Goal: Task Accomplishment & Management: Use online tool/utility

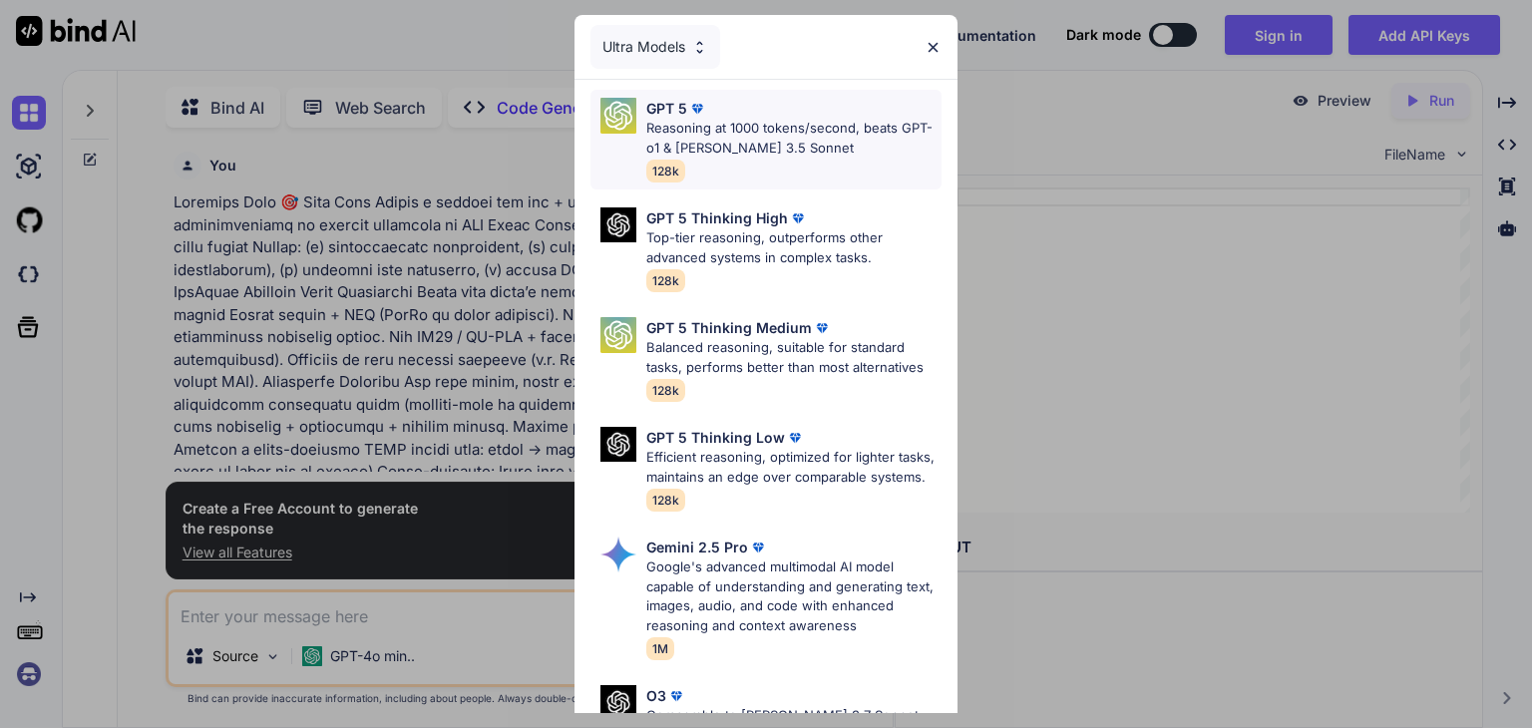
scroll to position [7, 0]
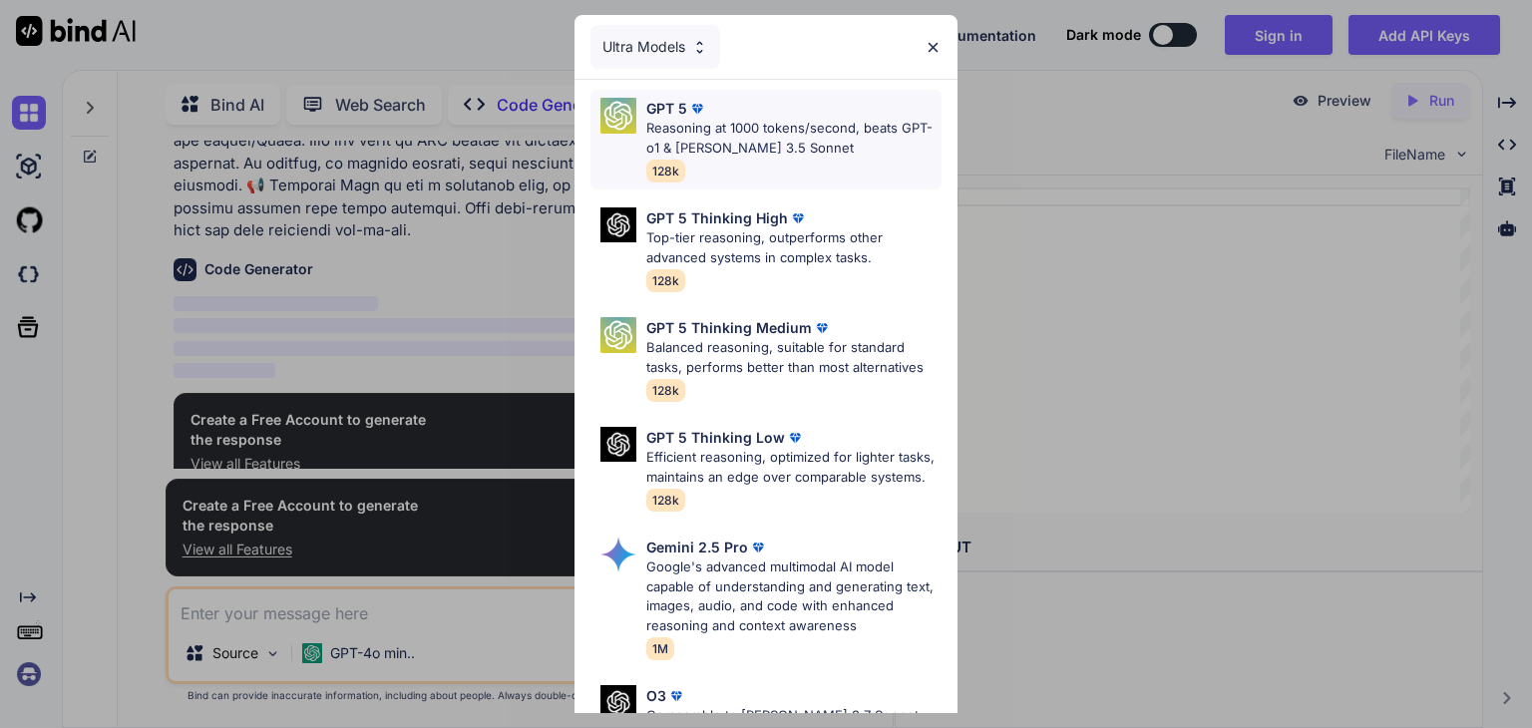
click at [778, 138] on p "Reasoning at 1000 tokens/second, beats GPT-o1 & [PERSON_NAME] 3.5 Sonnet" at bounding box center [794, 138] width 295 height 39
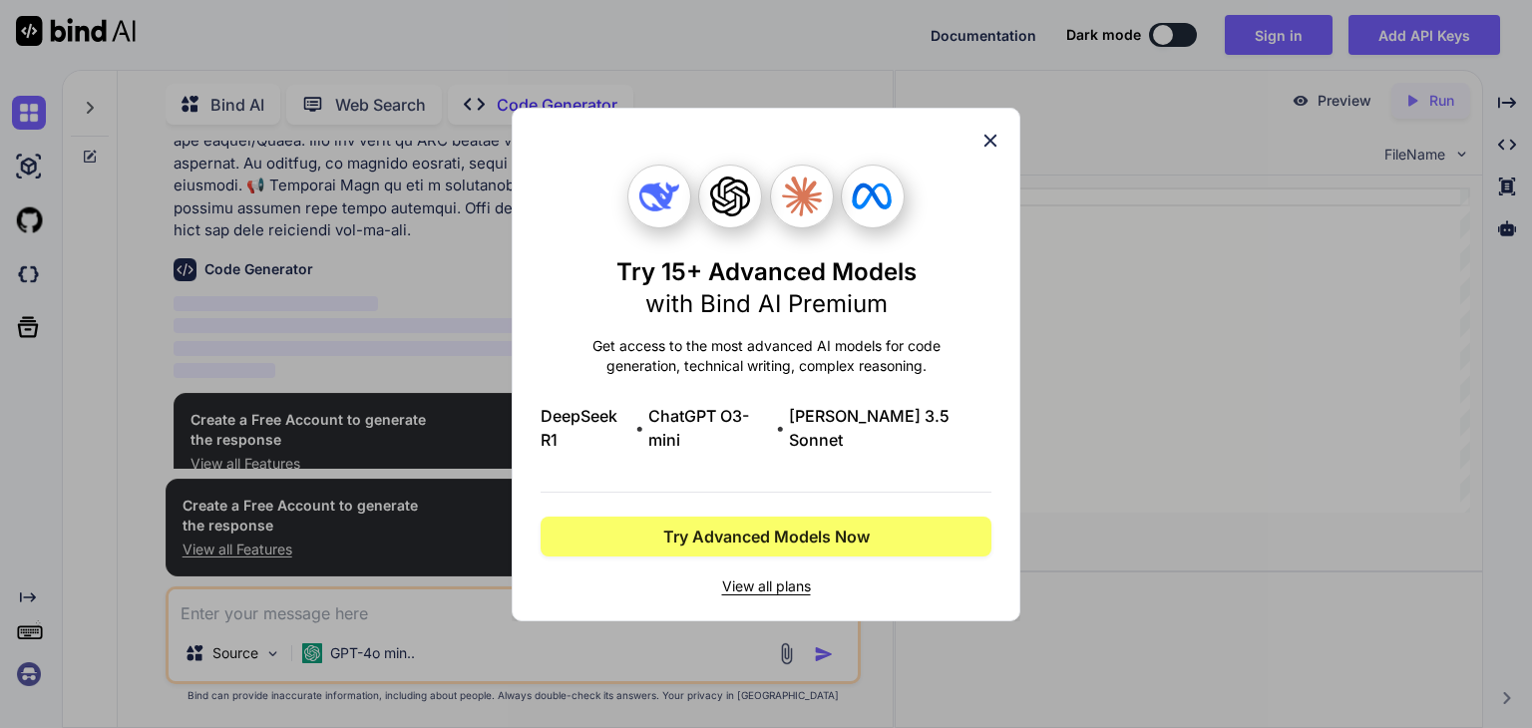
scroll to position [649, 0]
click at [988, 147] on icon at bounding box center [991, 140] width 13 height 13
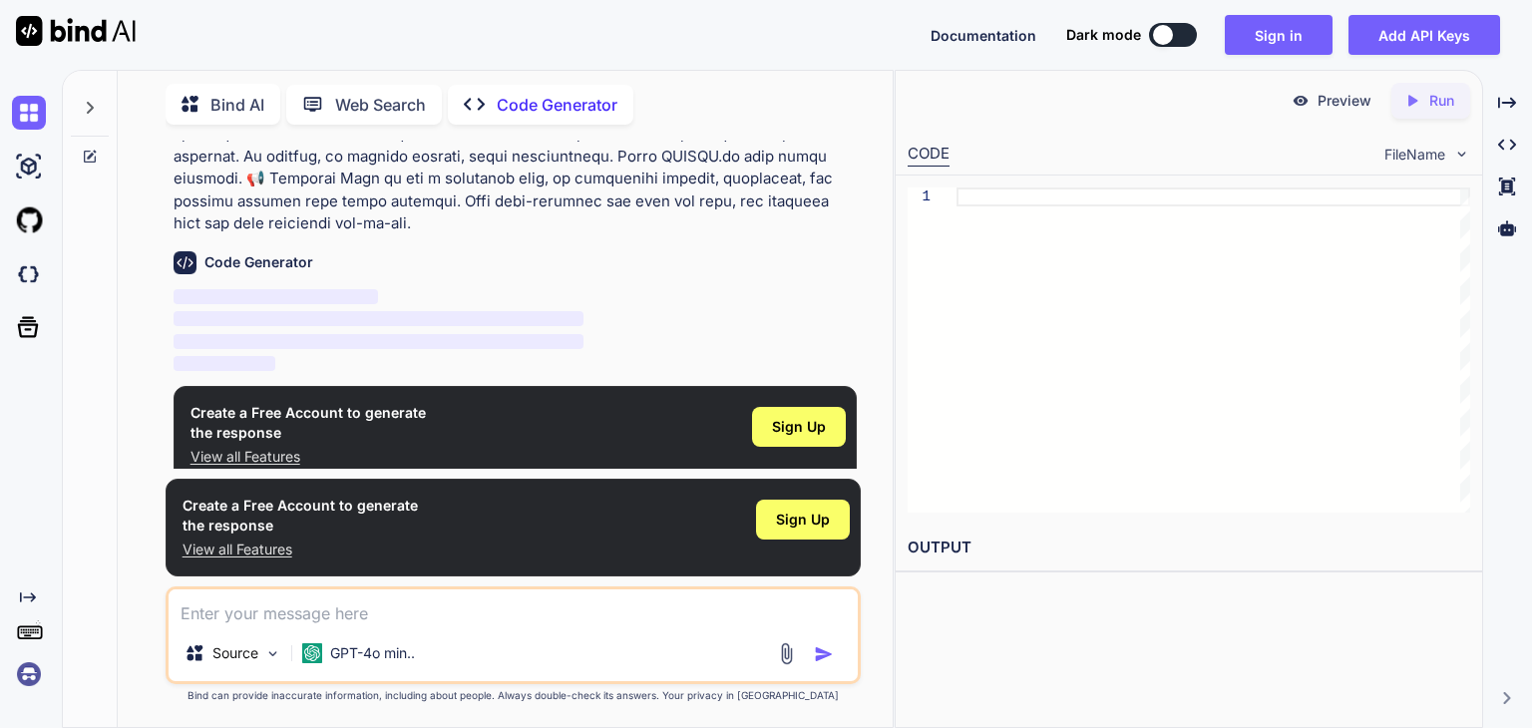
click at [676, 286] on p "‌" at bounding box center [515, 297] width 683 height 23
click at [786, 520] on span "Sign Up" at bounding box center [803, 520] width 54 height 20
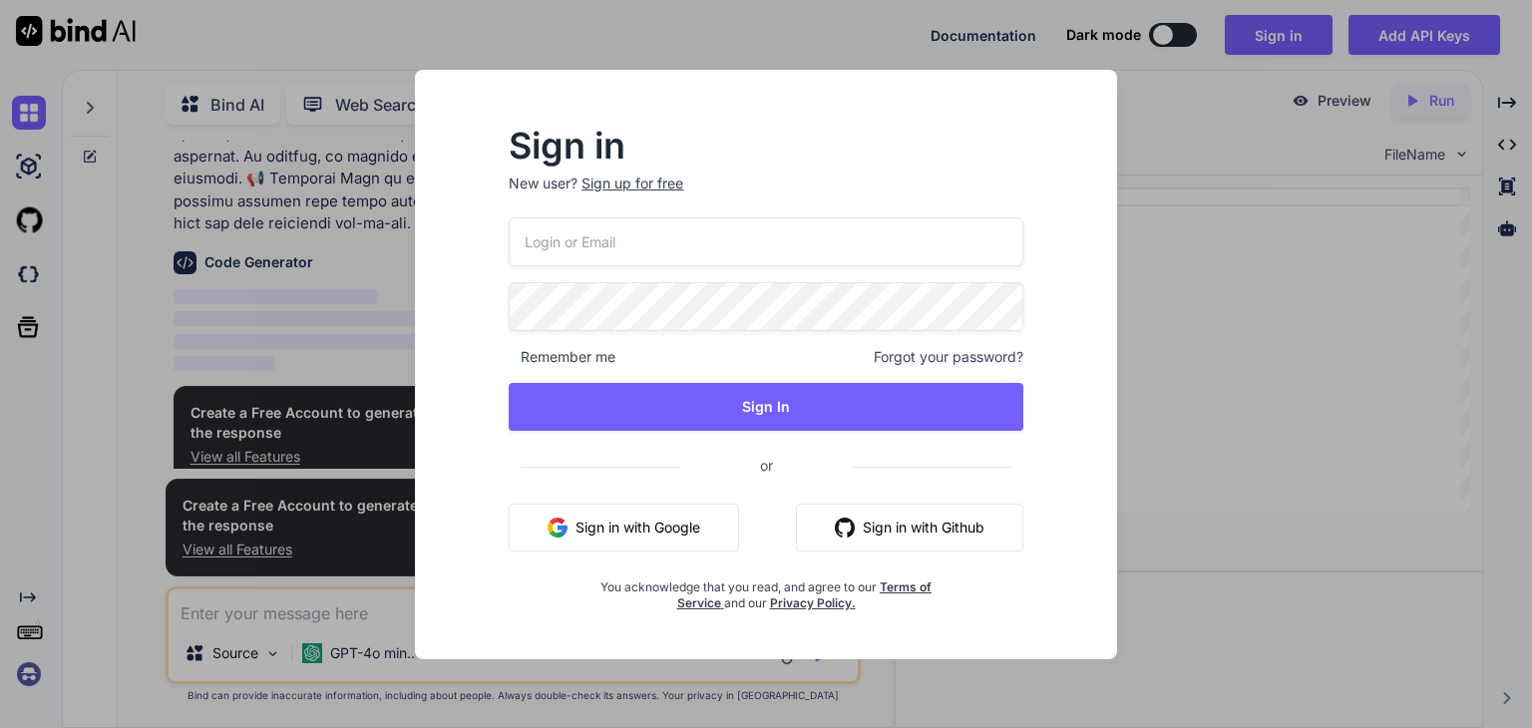
click at [702, 516] on button "Sign in with Google" at bounding box center [624, 528] width 230 height 48
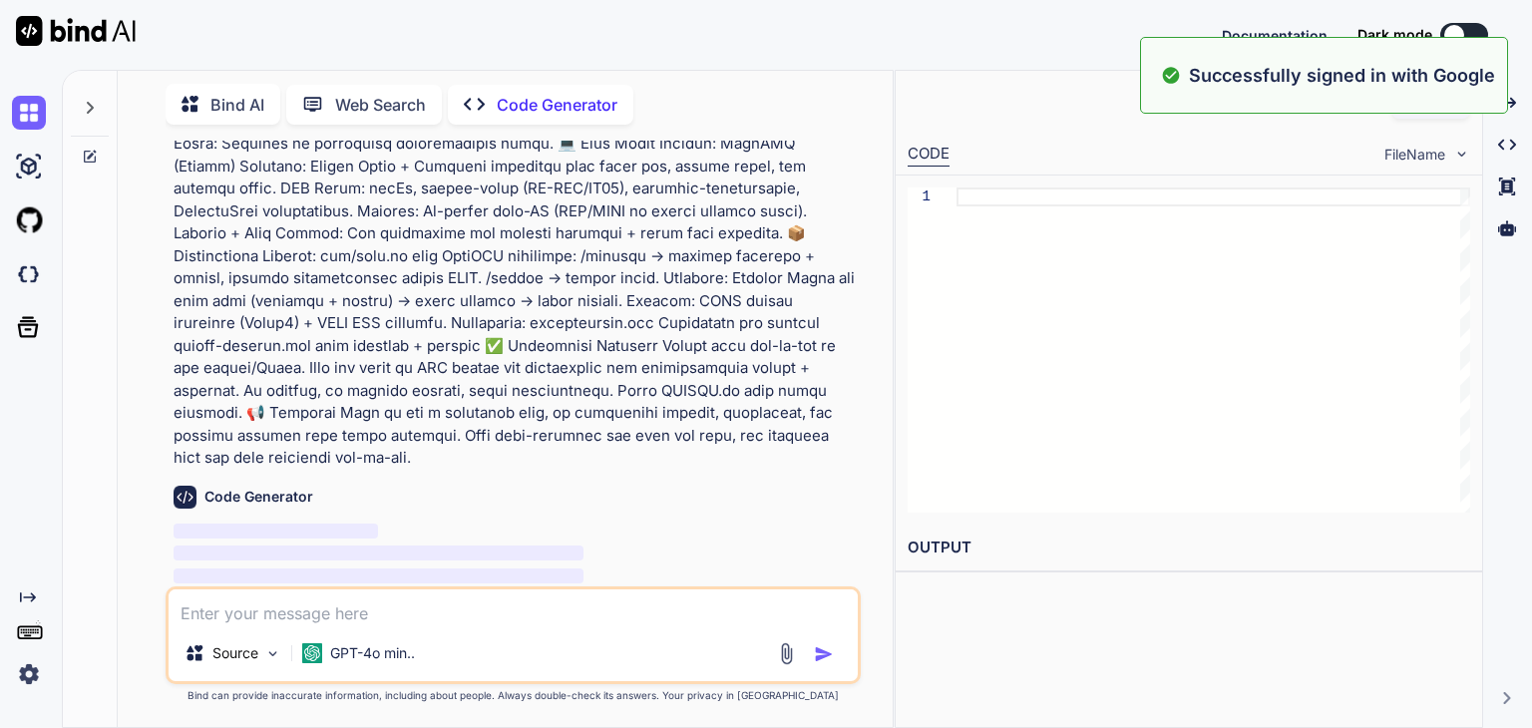
scroll to position [0, 0]
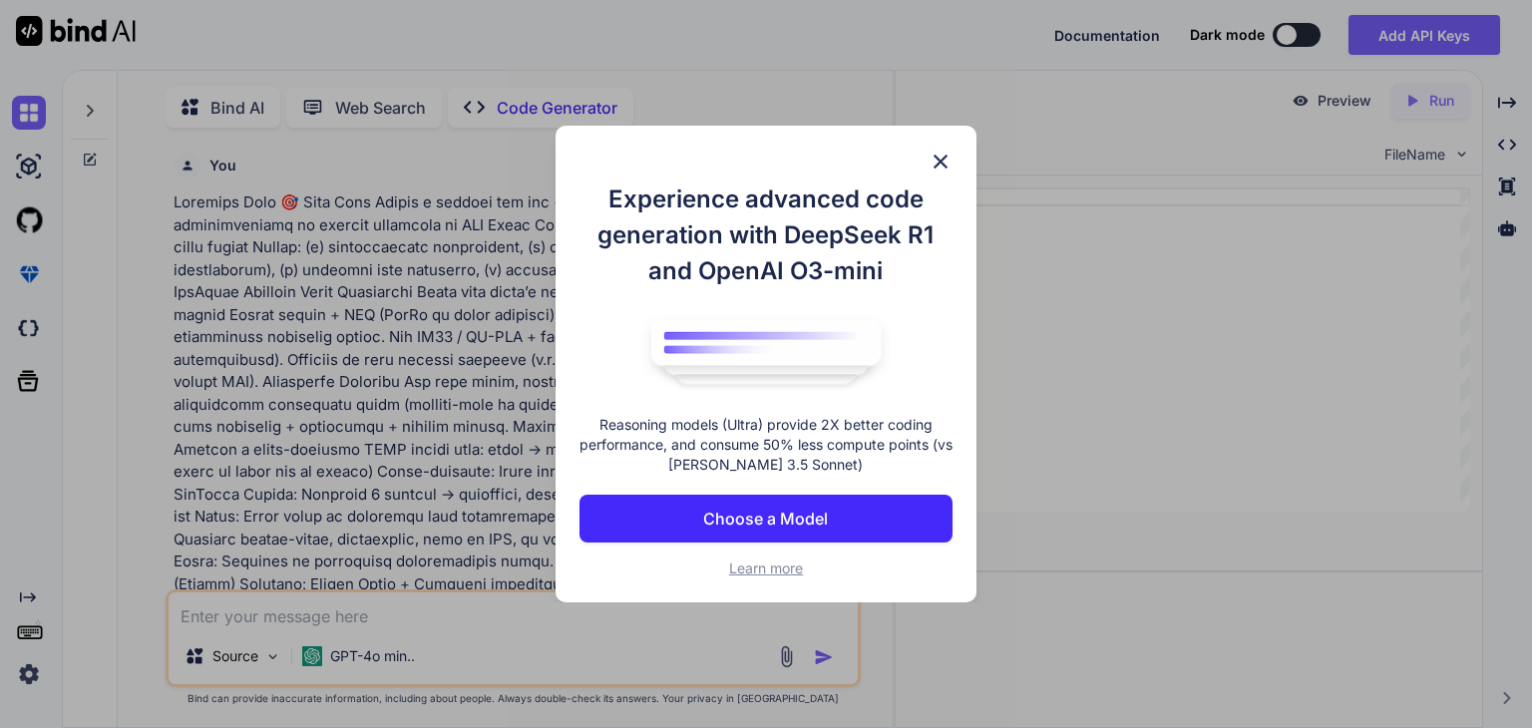
scroll to position [7, 0]
click at [943, 150] on img at bounding box center [941, 162] width 24 height 24
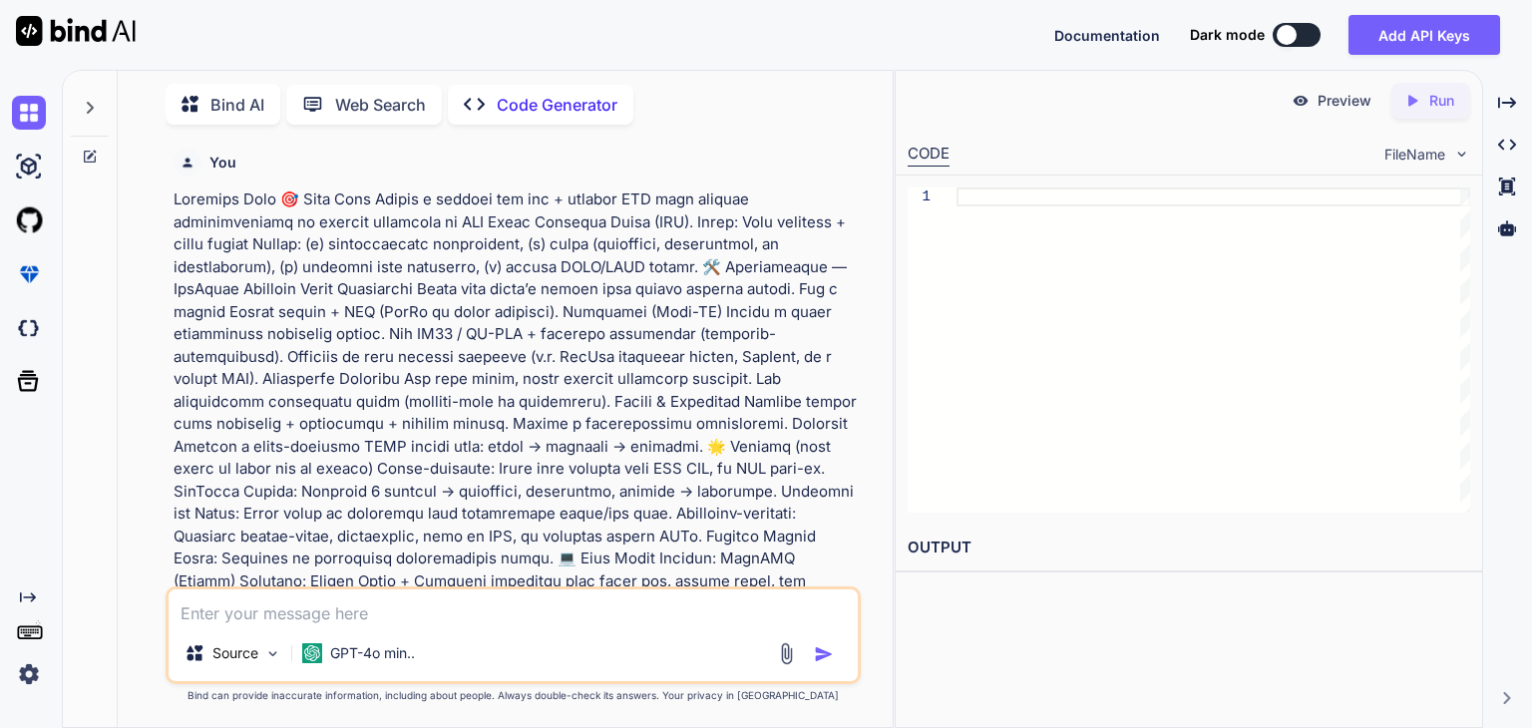
click at [498, 613] on textarea at bounding box center [513, 608] width 689 height 36
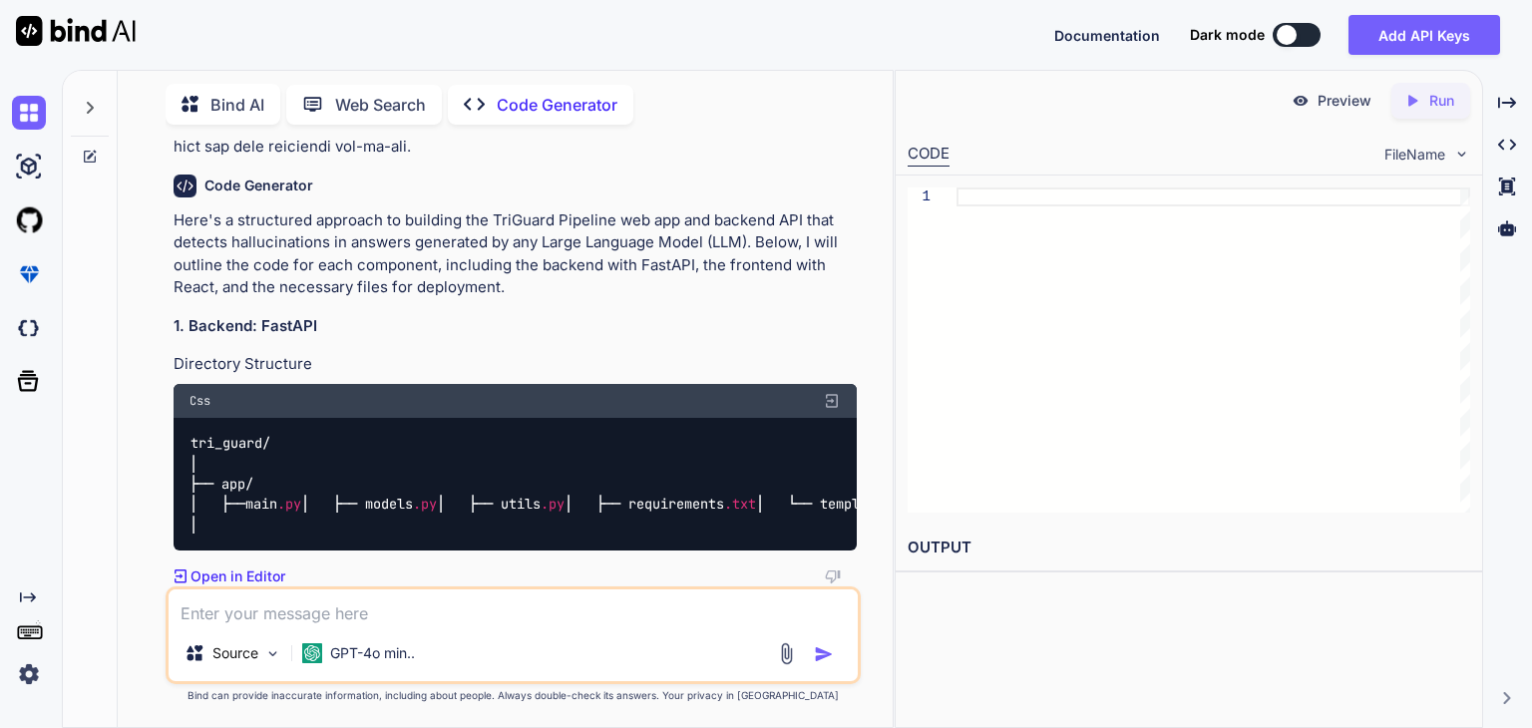
scroll to position [784, 0]
paste textarea "🎯 Lore Ipsu Dolors a consect adi eli + seddoei TEM inci utlabor etdoloremagnaa …"
type textarea "x"
type textarea "🎯 Lore Ipsu Dolors a consect adi eli + seddoei TEM inci utlabor etdoloremagnaa …"
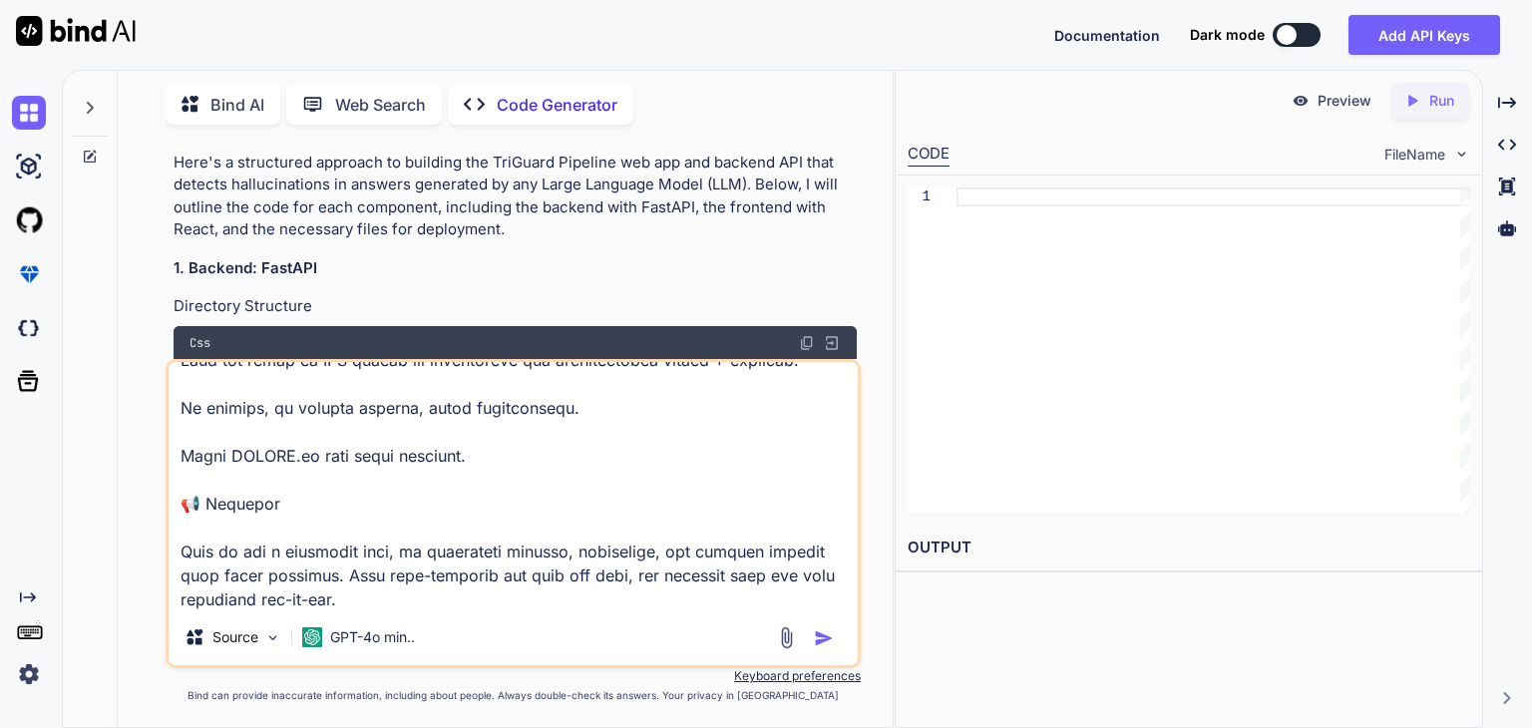
type textarea "x"
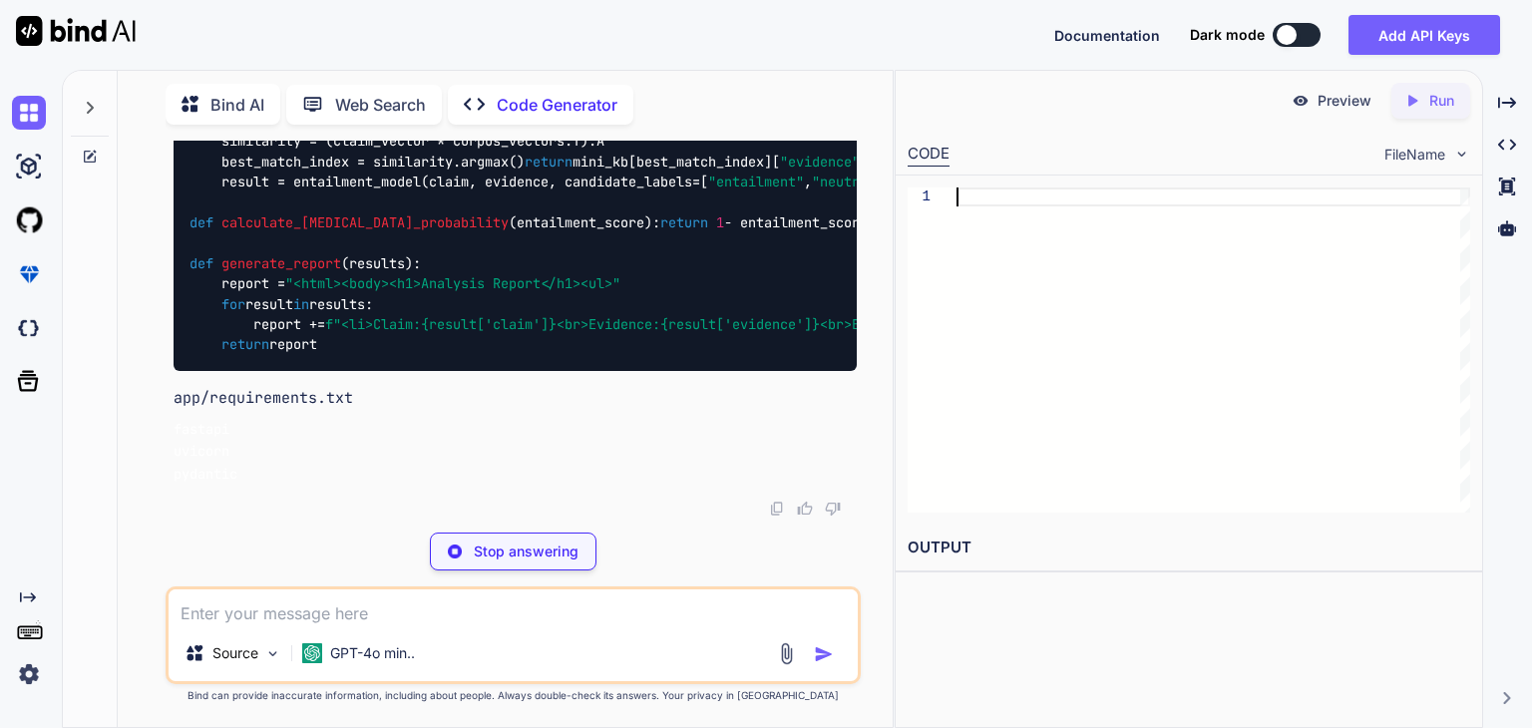
scroll to position [0, 0]
click at [1006, 276] on div at bounding box center [1214, 350] width 514 height 325
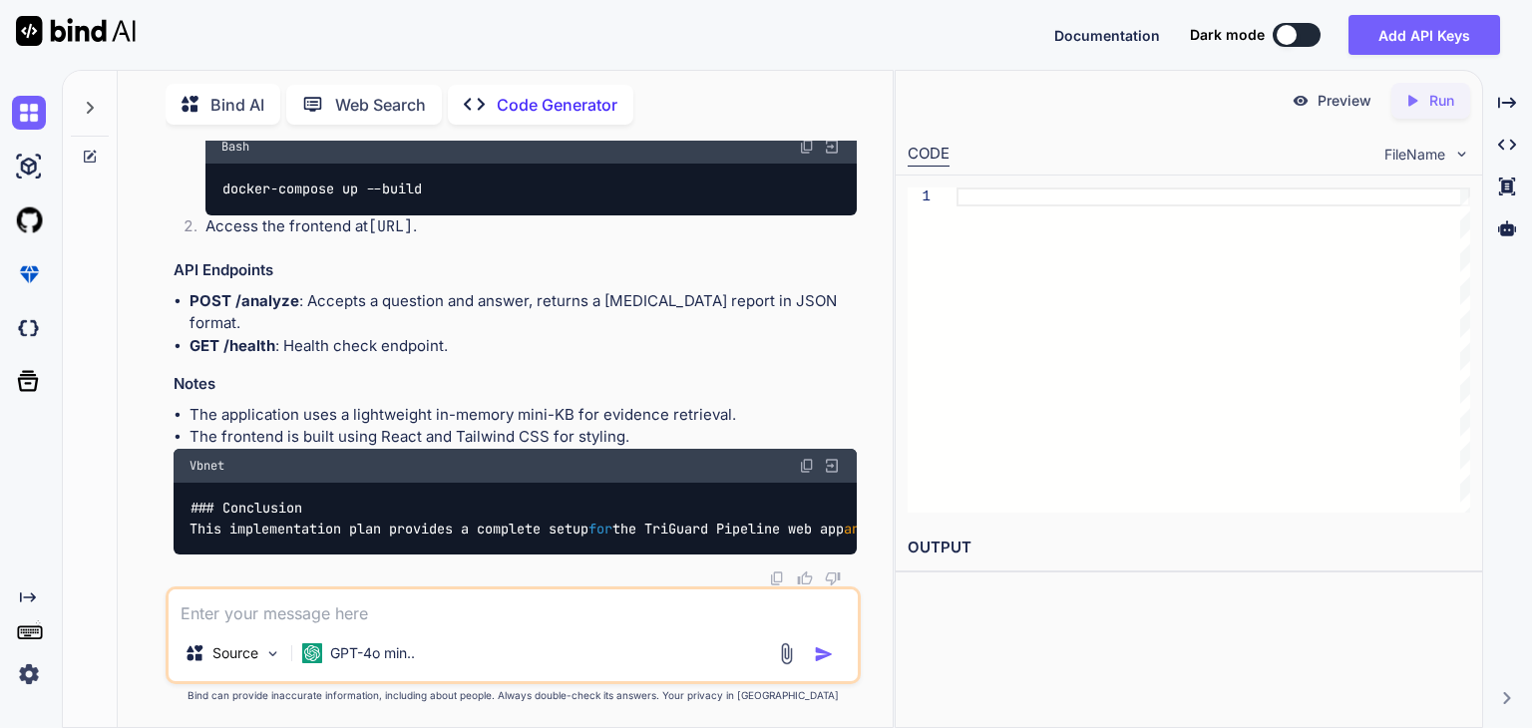
scroll to position [10745, 0]
click at [572, 335] on li "GET /health : Health check endpoint." at bounding box center [523, 346] width 667 height 23
click at [535, 93] on p "Code Generator" at bounding box center [557, 105] width 121 height 24
click at [383, 94] on p "Web Search" at bounding box center [380, 105] width 91 height 24
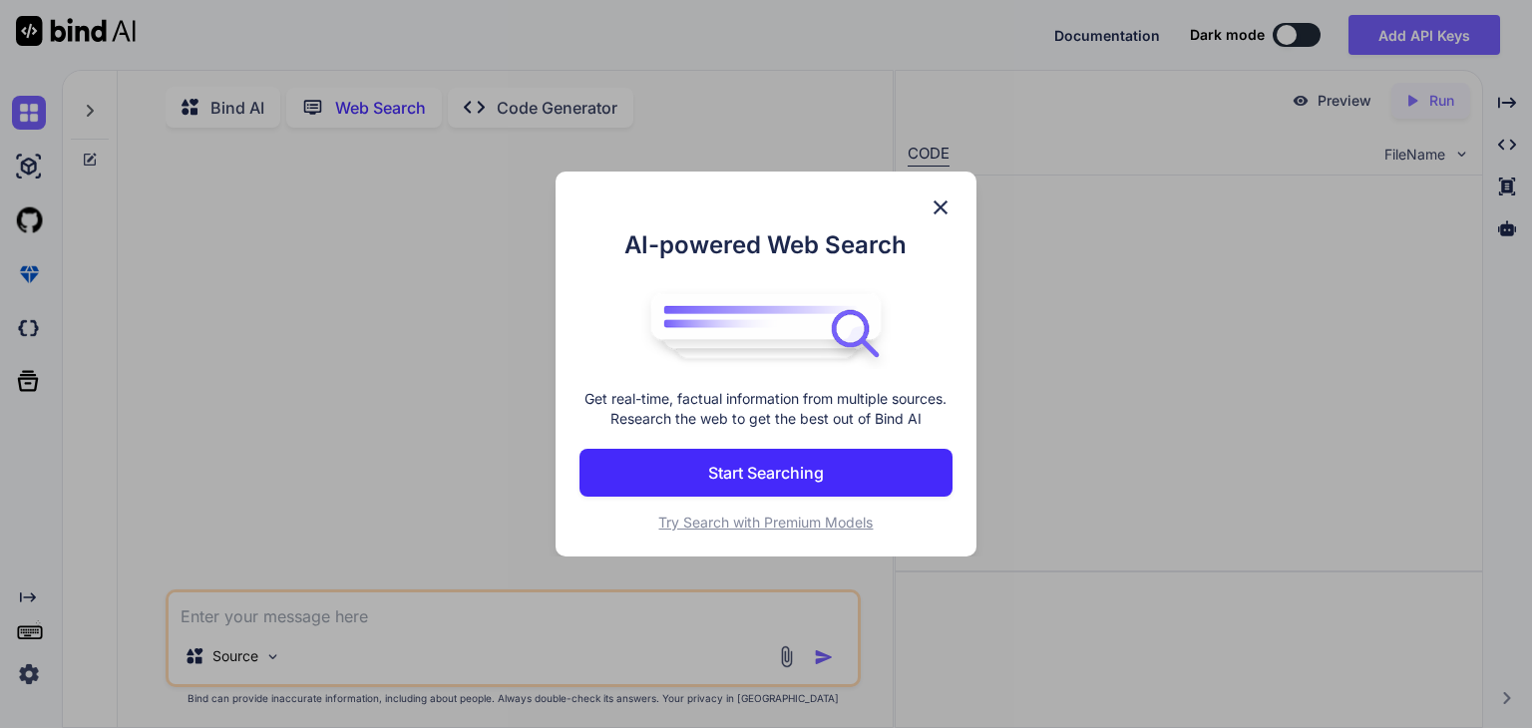
scroll to position [7, 0]
click at [216, 93] on div "AI-powered Web Search Get real-time, factual information from multiple sources.…" at bounding box center [766, 364] width 1532 height 728
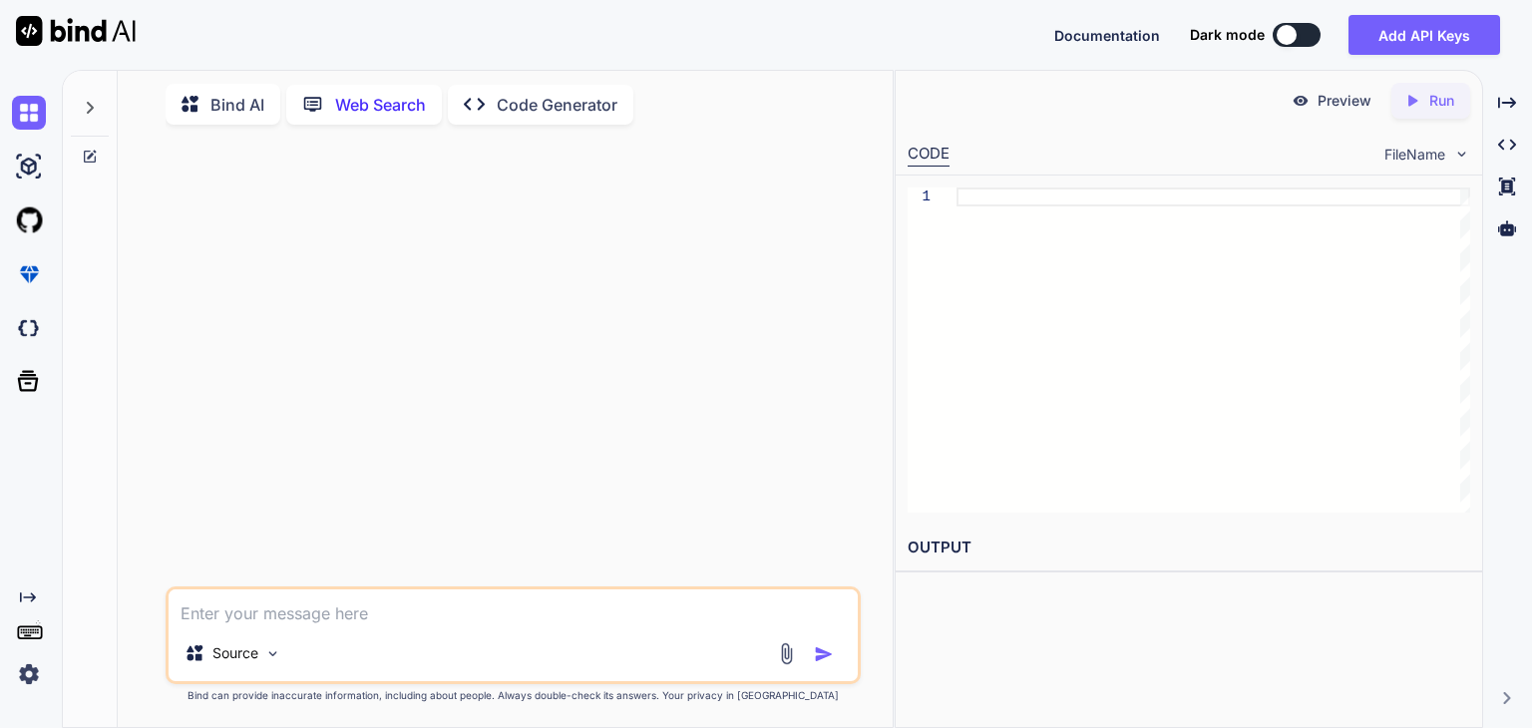
click at [232, 93] on p "Bind AI" at bounding box center [238, 105] width 54 height 24
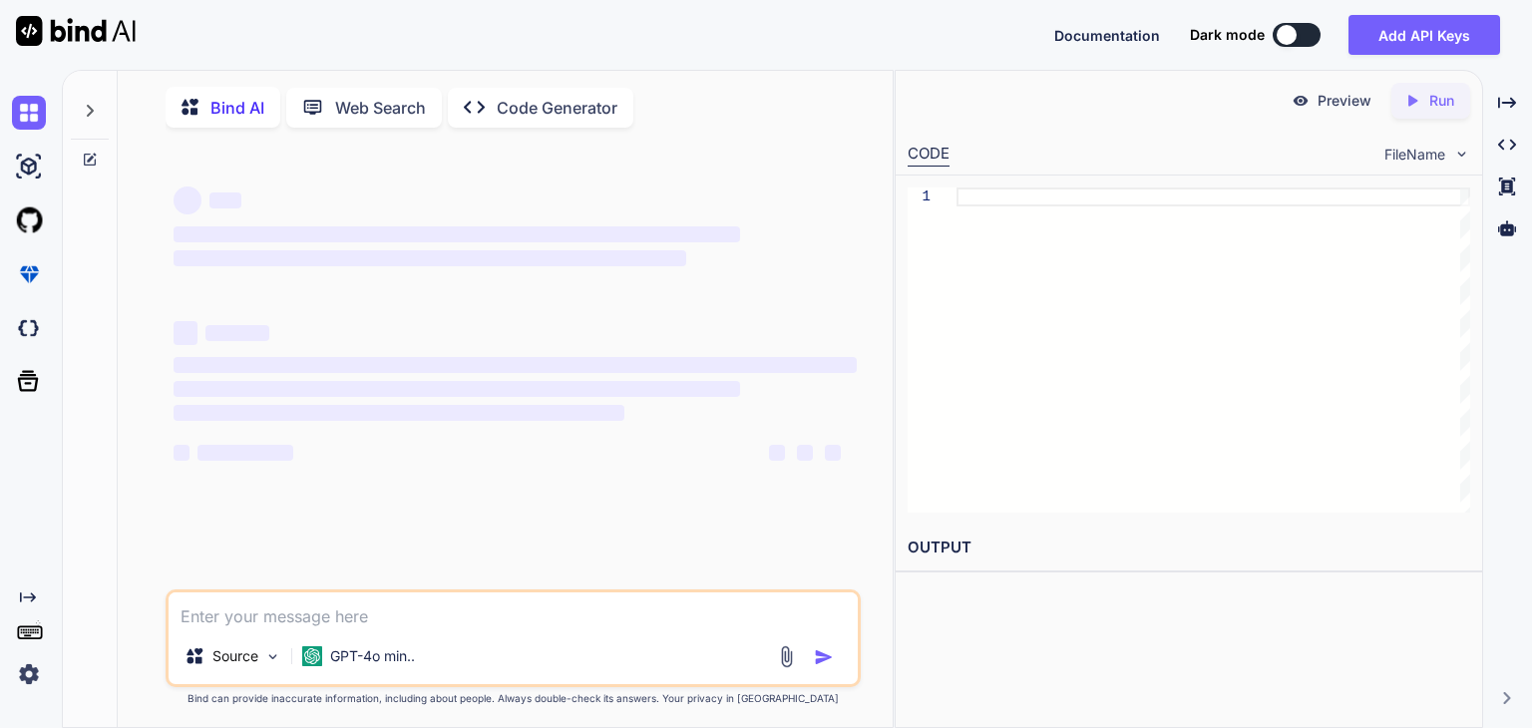
click at [559, 111] on p "Code Generator" at bounding box center [557, 108] width 121 height 24
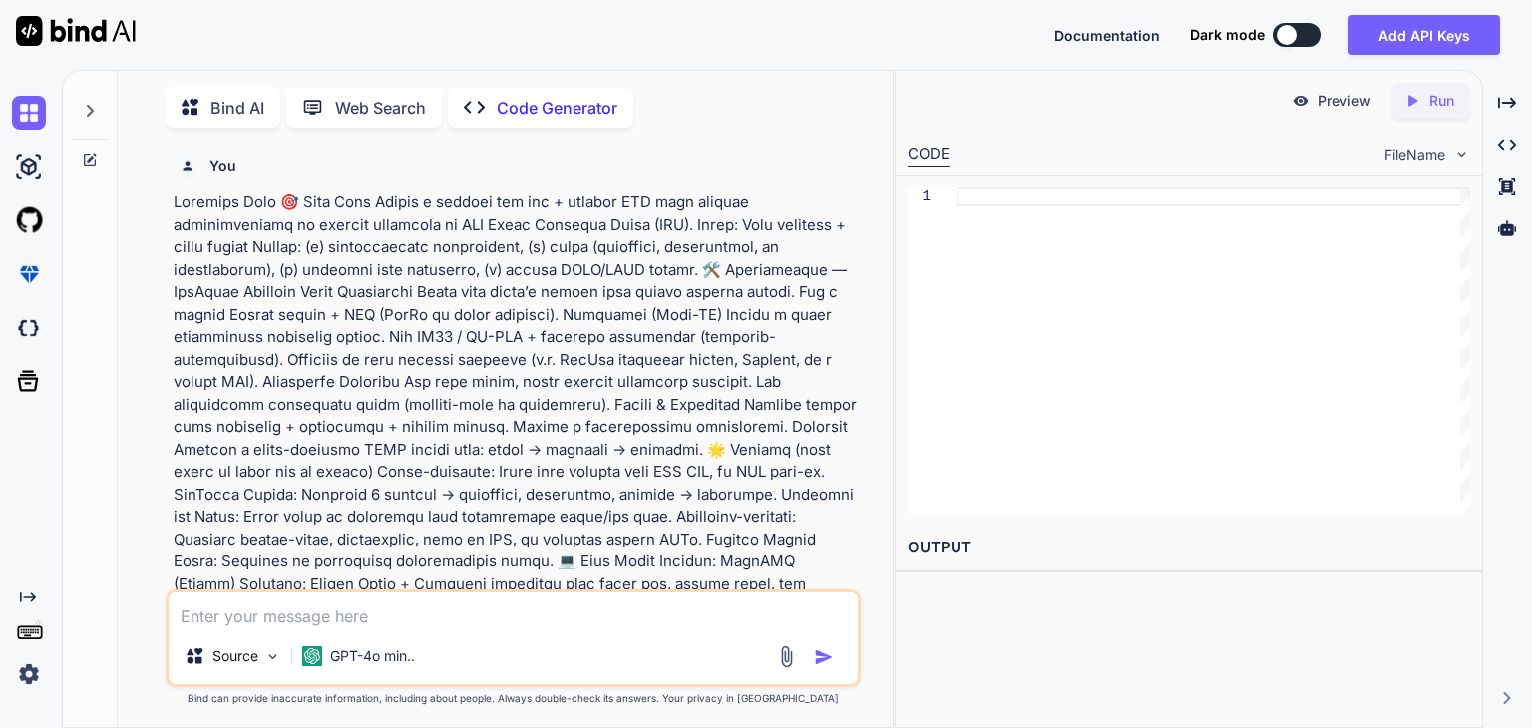
type textarea "x"
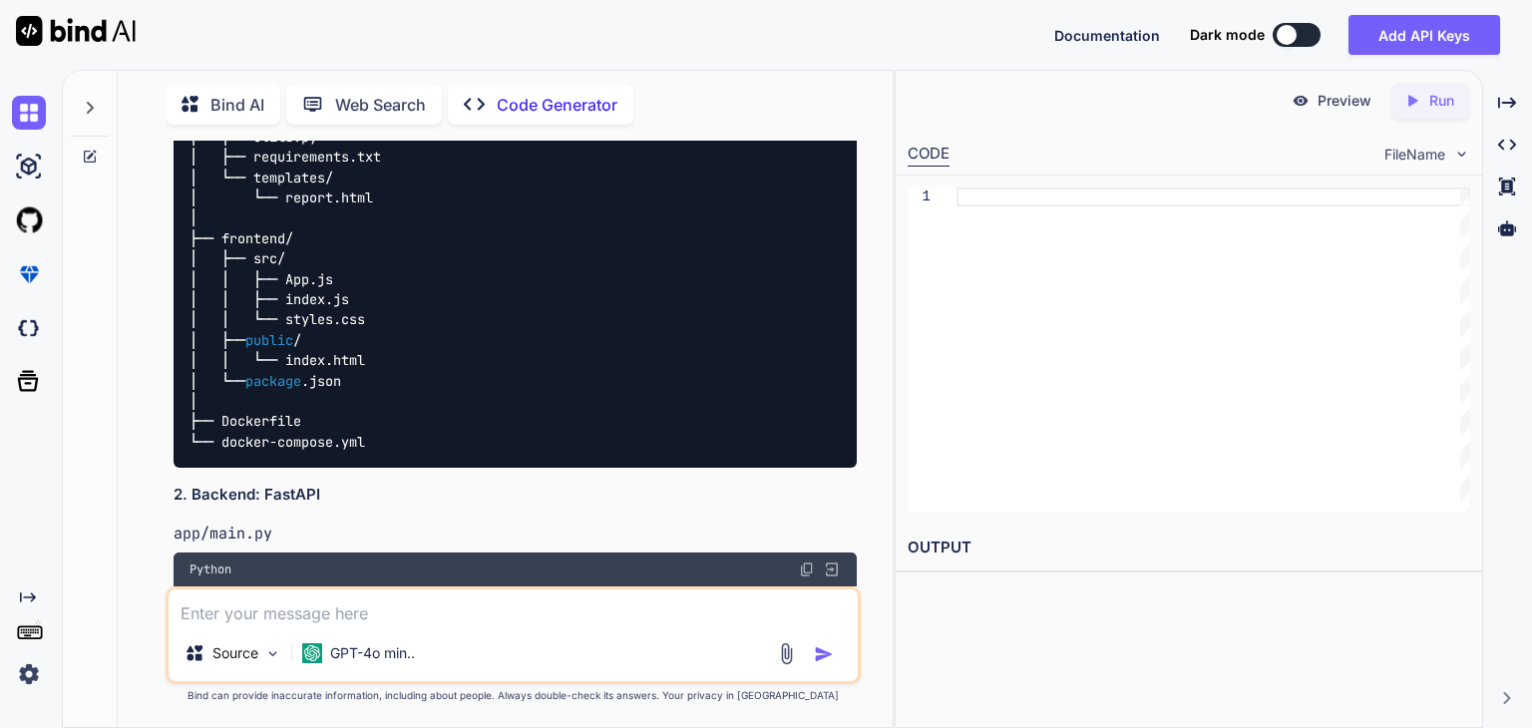
click at [1121, 392] on div at bounding box center [1214, 350] width 514 height 325
click at [1443, 105] on p "Run" at bounding box center [1442, 101] width 25 height 20
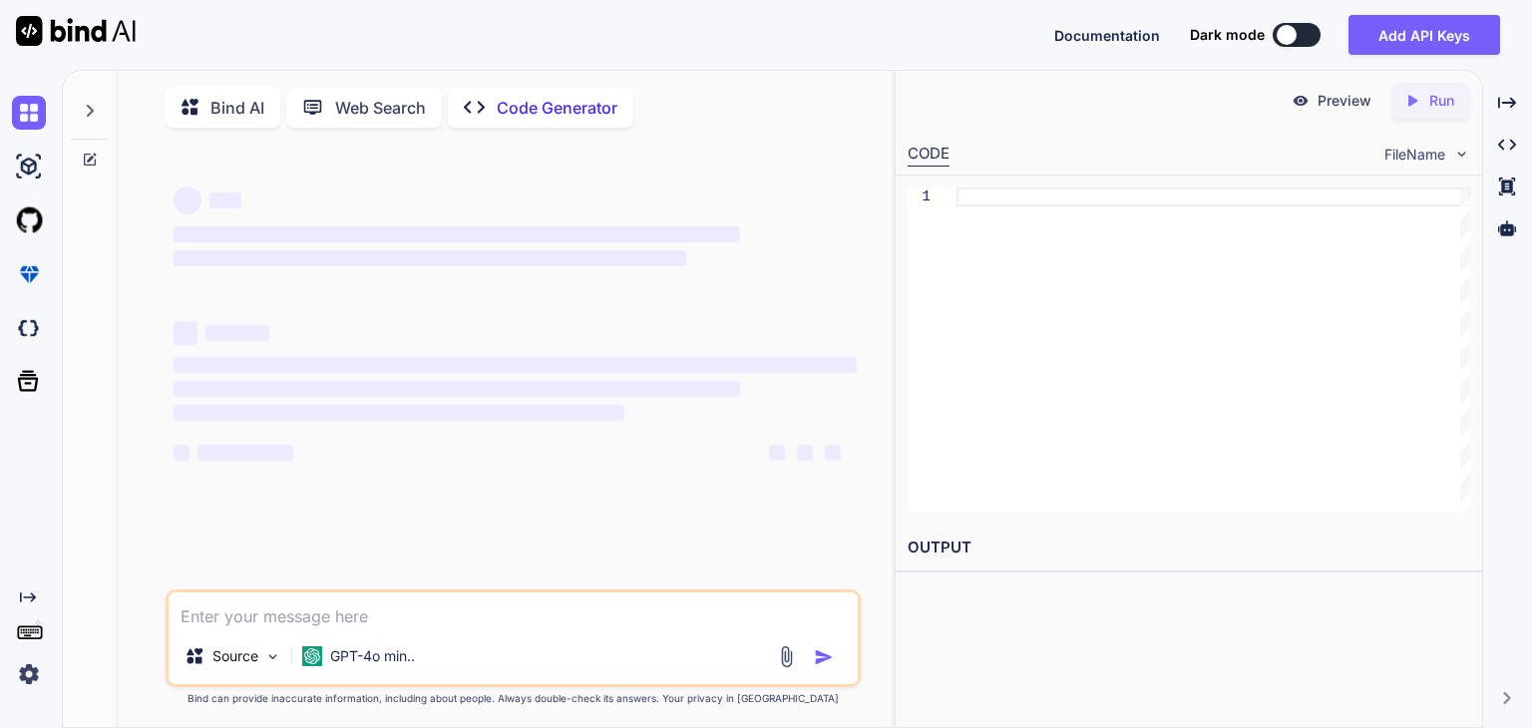
click at [1073, 219] on div at bounding box center [1214, 350] width 514 height 325
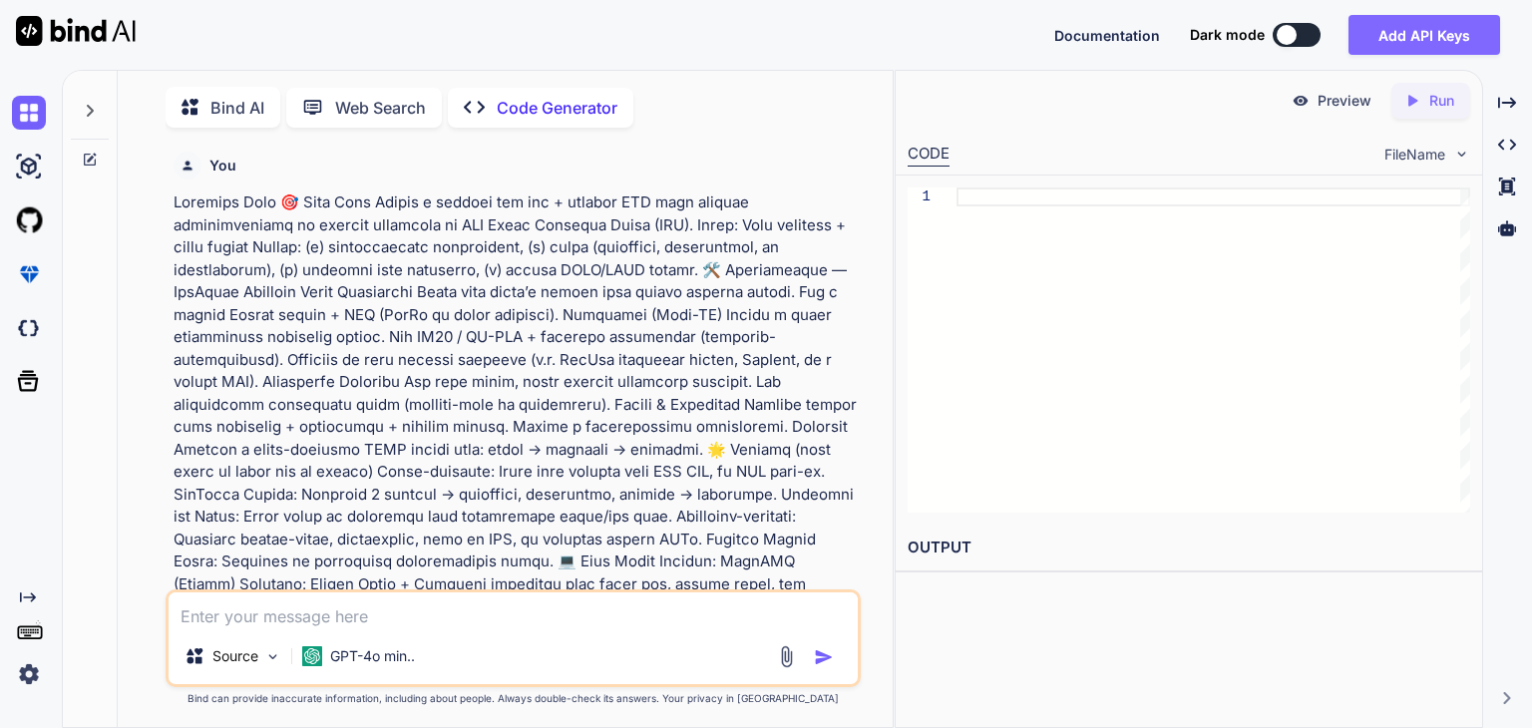
scroll to position [7, 0]
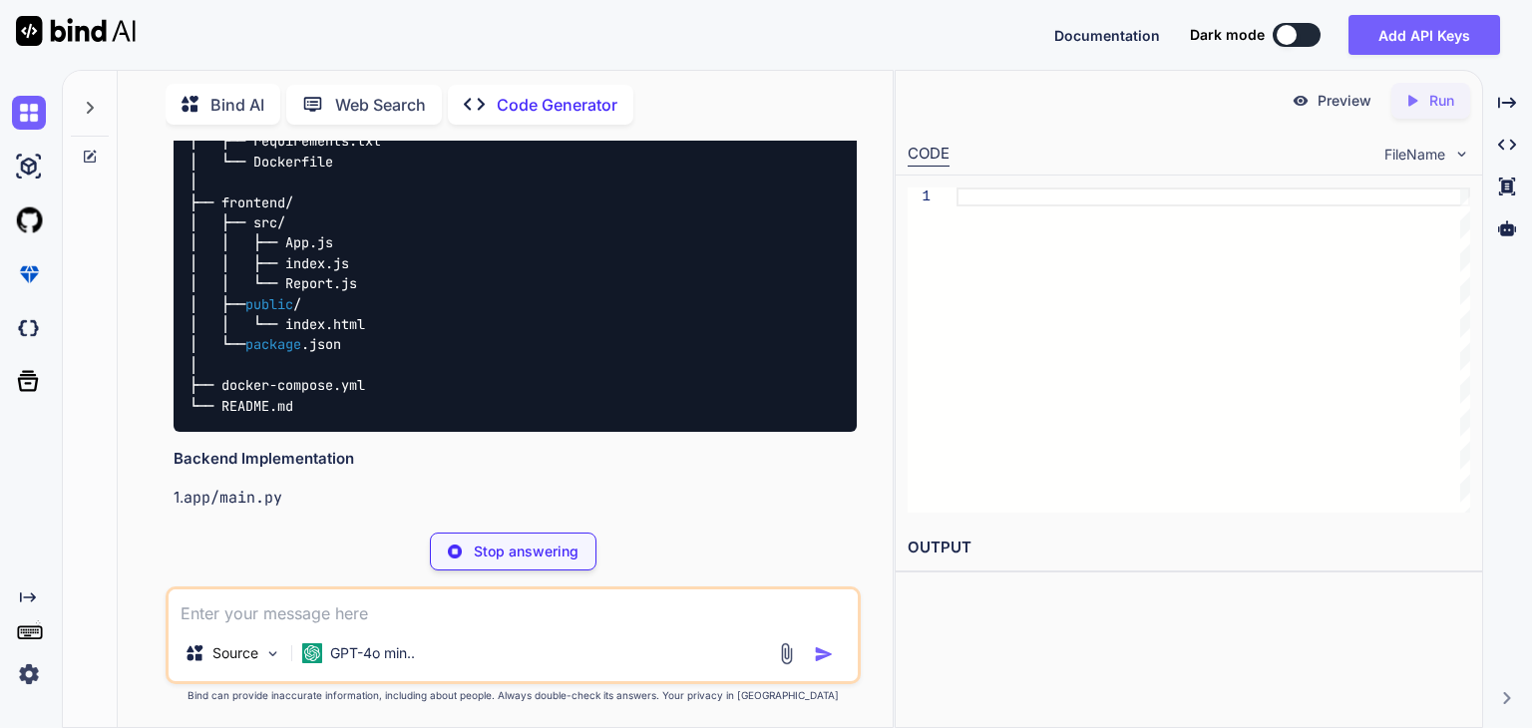
scroll to position [1109, 0]
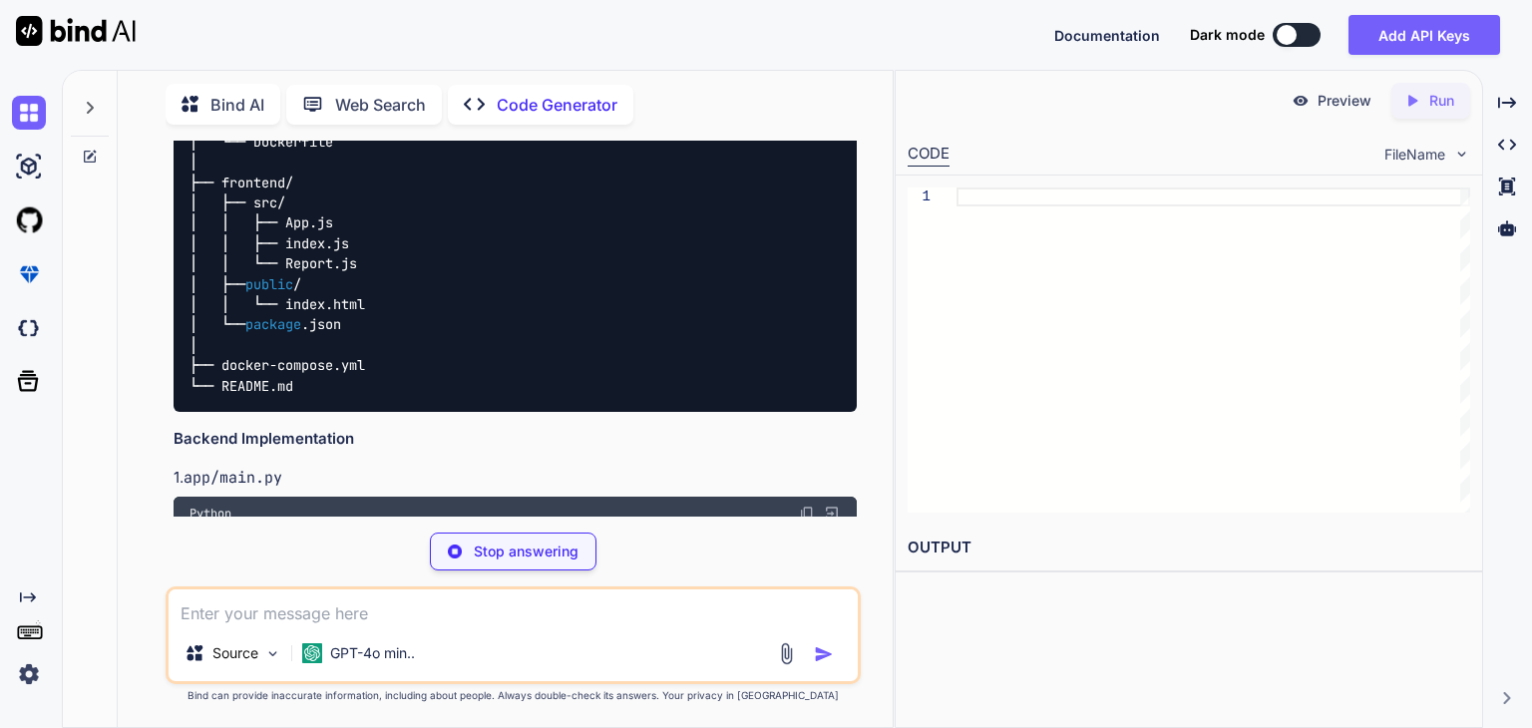
type textarea "x"
